Goal: Task Accomplishment & Management: Manage account settings

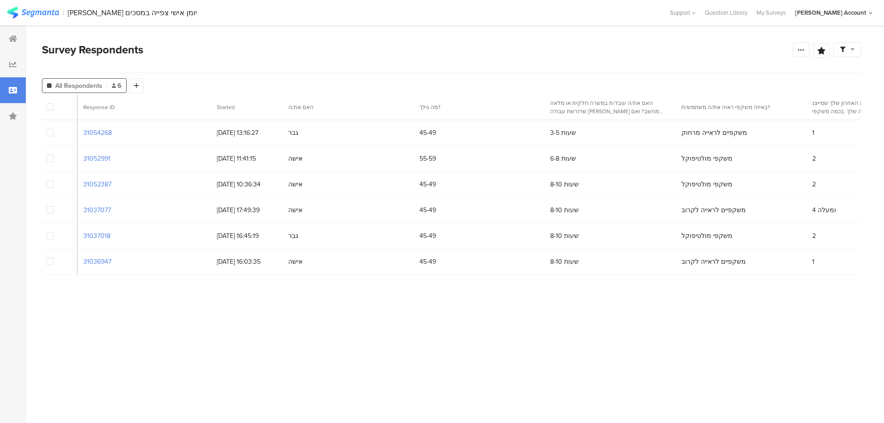
scroll to position [0, 4386]
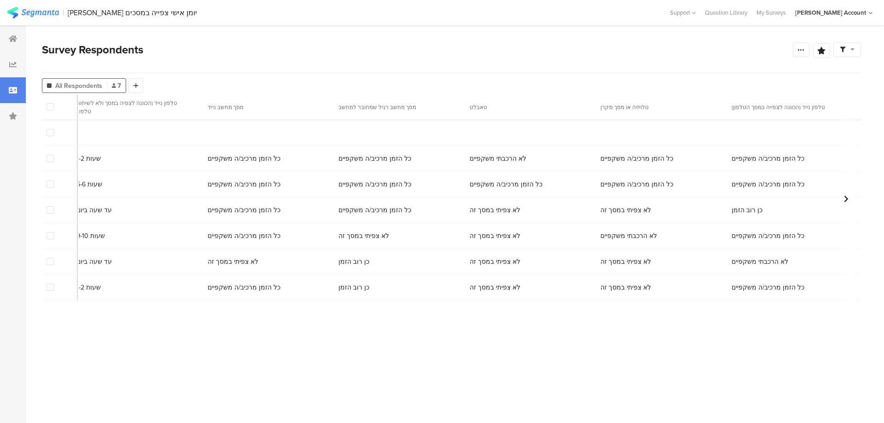
scroll to position [0, 4386]
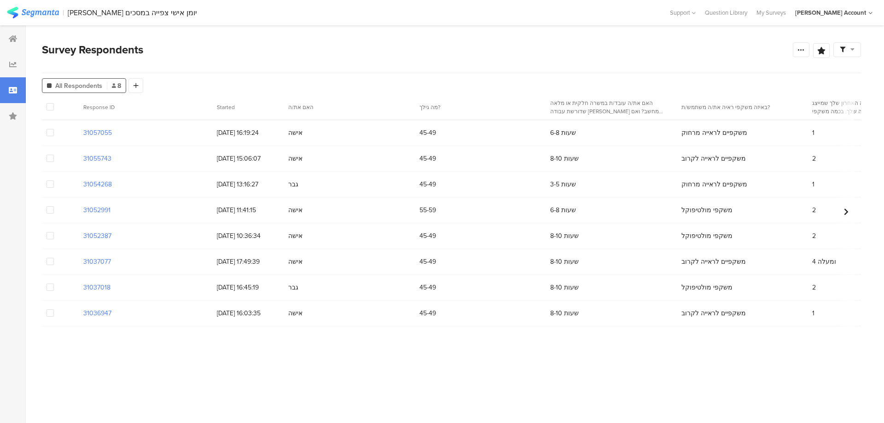
drag, startPoint x: 151, startPoint y: 343, endPoint x: 742, endPoint y: 369, distance: 592.5
click at [742, 369] on section "Response ID Started האם את/ה מה גילך? האם את/ה עובד/ת במשרה חלקית או מלאה שדורש…" at bounding box center [451, 248] width 819 height 308
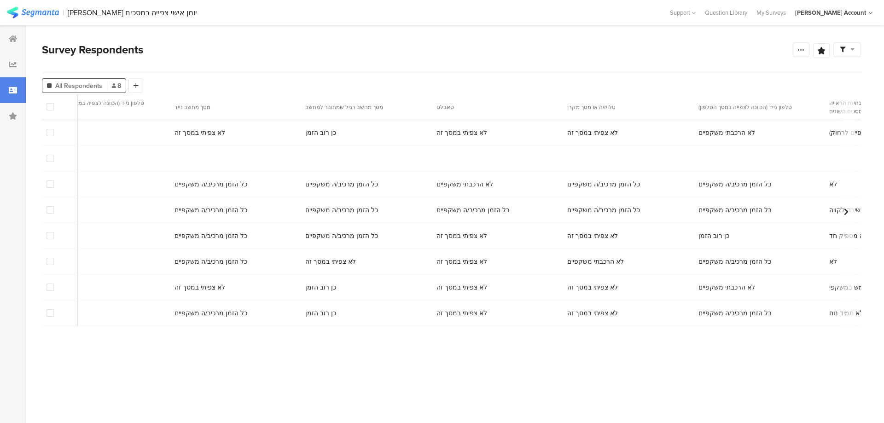
scroll to position [0, 4386]
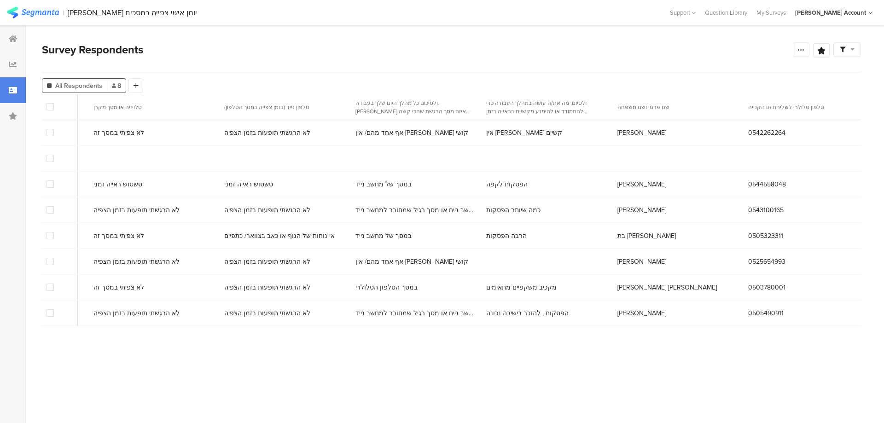
click at [754, 134] on span "0542262264" at bounding box center [766, 133] width 37 height 10
copy span "0542262264"
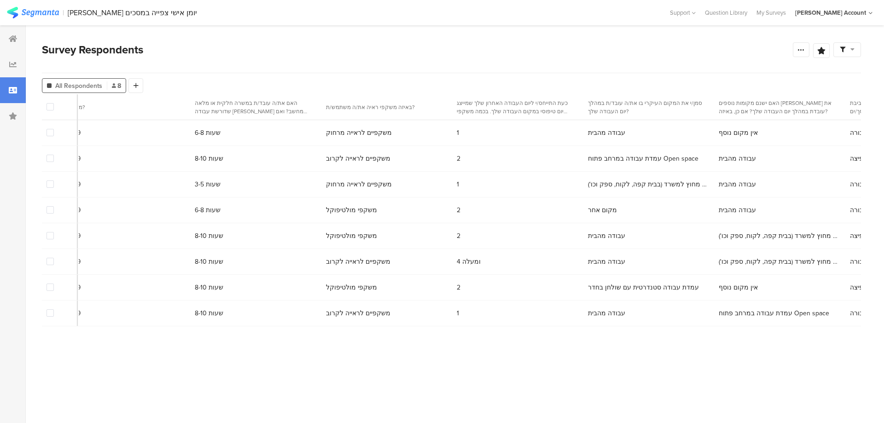
scroll to position [0, 0]
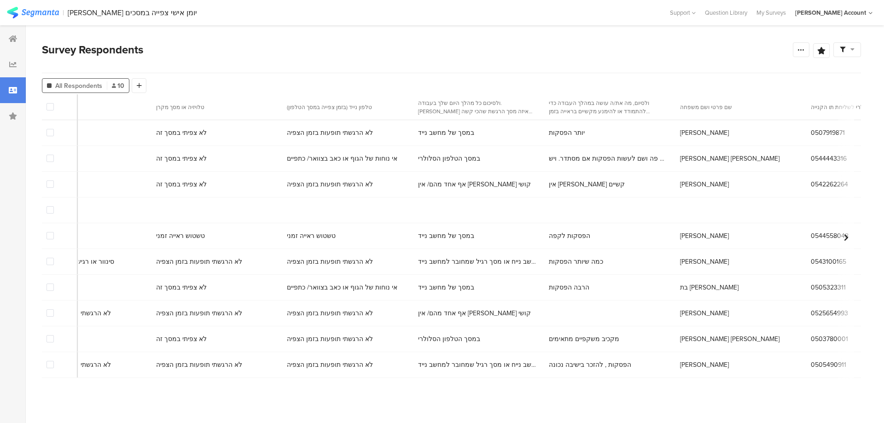
scroll to position [0, 4386]
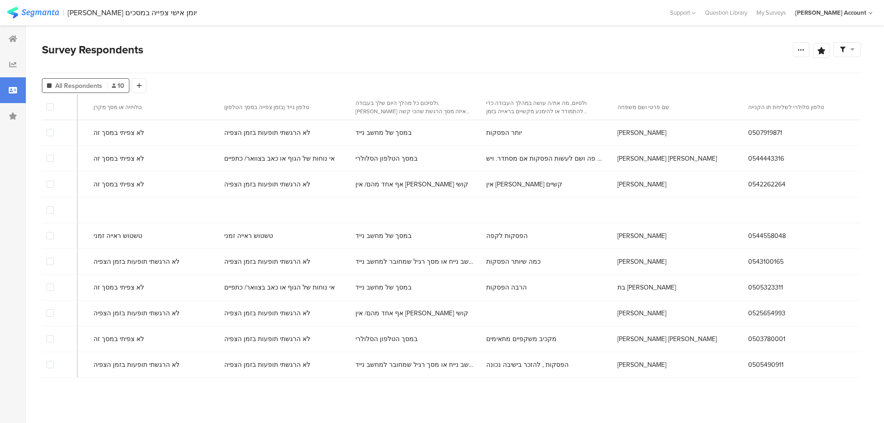
click at [750, 160] on span "0544443316" at bounding box center [766, 159] width 36 height 10
copy span "0544443316"
click at [760, 129] on span "0507919871" at bounding box center [765, 133] width 34 height 10
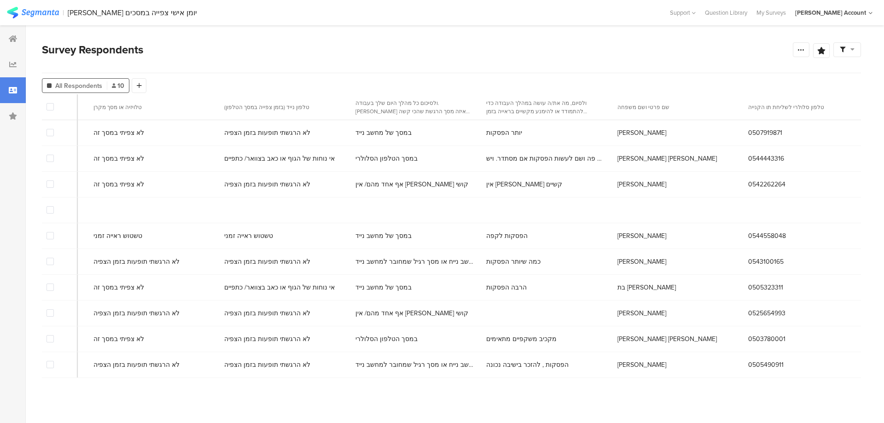
copy span "0507919871"
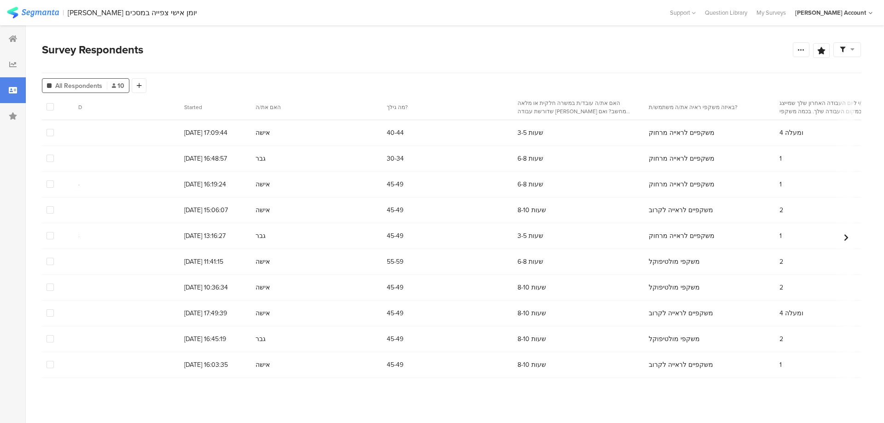
scroll to position [0, 0]
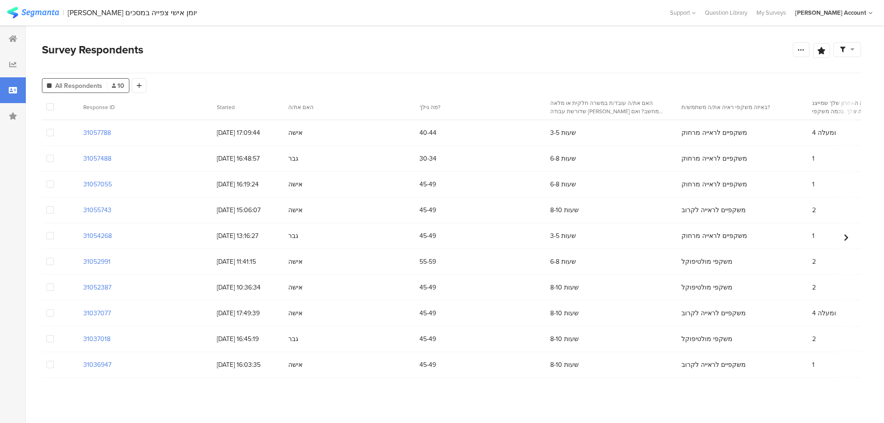
click at [52, 213] on span at bounding box center [49, 209] width 7 height 7
click at [54, 206] on input "checkbox" at bounding box center [54, 206] width 0 height 0
drag, startPoint x: 133, startPoint y: 394, endPoint x: 195, endPoint y: 390, distance: 62.2
click at [195, 390] on section "Response ID Started האם את/ה מה גילך? האם את/ה עובד/ת במשרה חלקית או מלאה שדורש…" at bounding box center [451, 248] width 819 height 308
click at [149, 110] on span "Delete" at bounding box center [157, 107] width 19 height 7
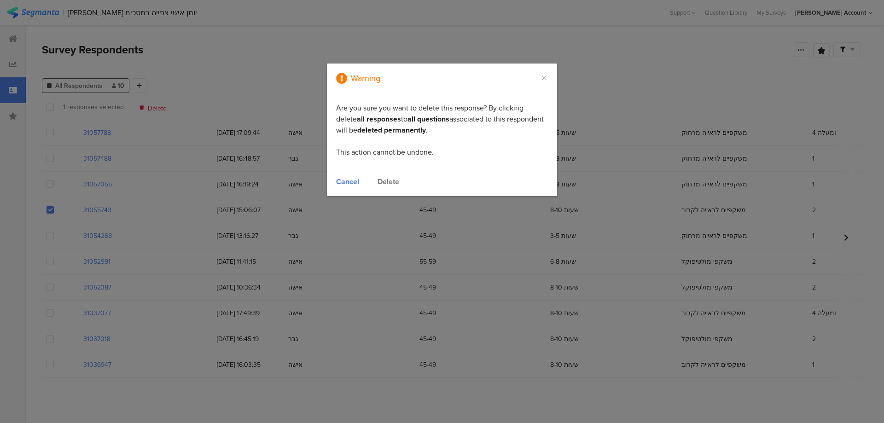
click at [385, 181] on div "Delete" at bounding box center [388, 181] width 22 height 11
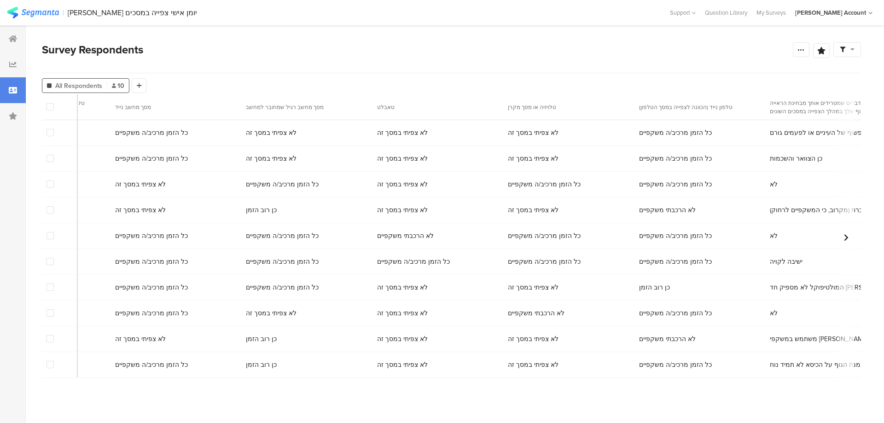
scroll to position [0, 4386]
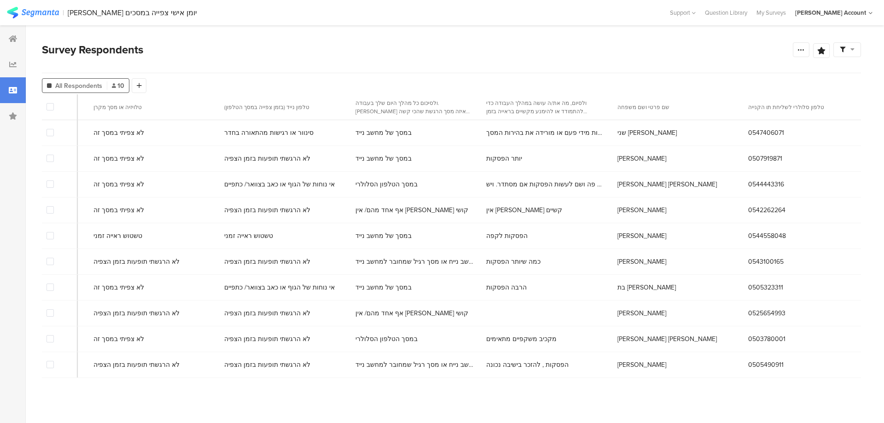
click at [748, 133] on span "0547406071" at bounding box center [766, 133] width 36 height 10
copy span "0547406071"
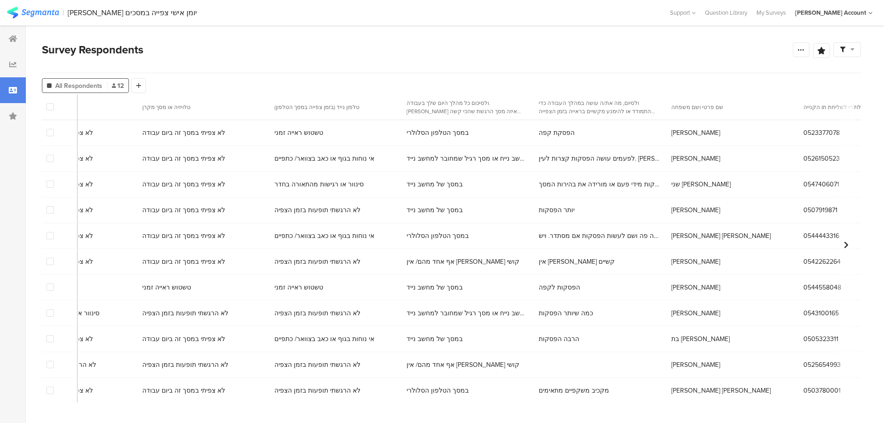
scroll to position [0, 4393]
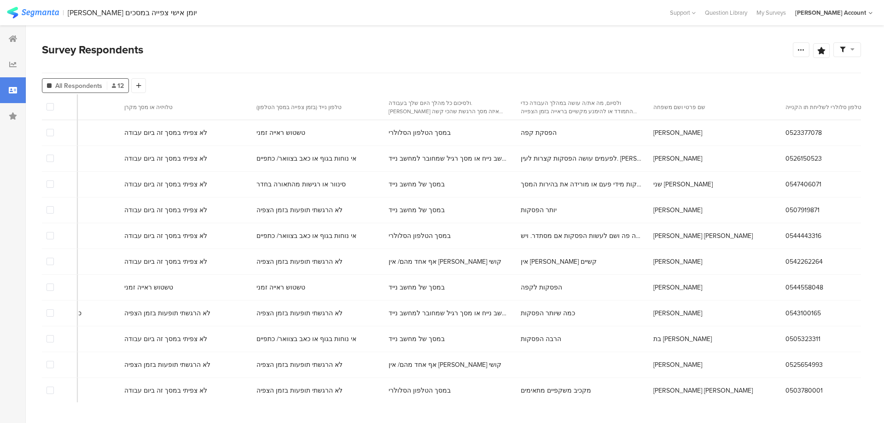
click at [785, 158] on span "0526150523" at bounding box center [803, 159] width 36 height 10
click at [785, 133] on span "0523377078" at bounding box center [803, 133] width 36 height 10
copy span "0523377078"
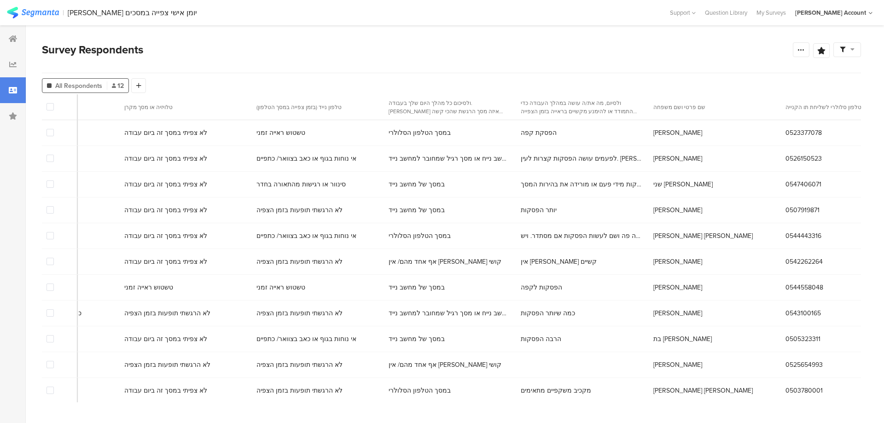
click at [785, 154] on span "0526150523" at bounding box center [803, 159] width 36 height 10
copy span "0526150523"
